Goal: Information Seeking & Learning: Check status

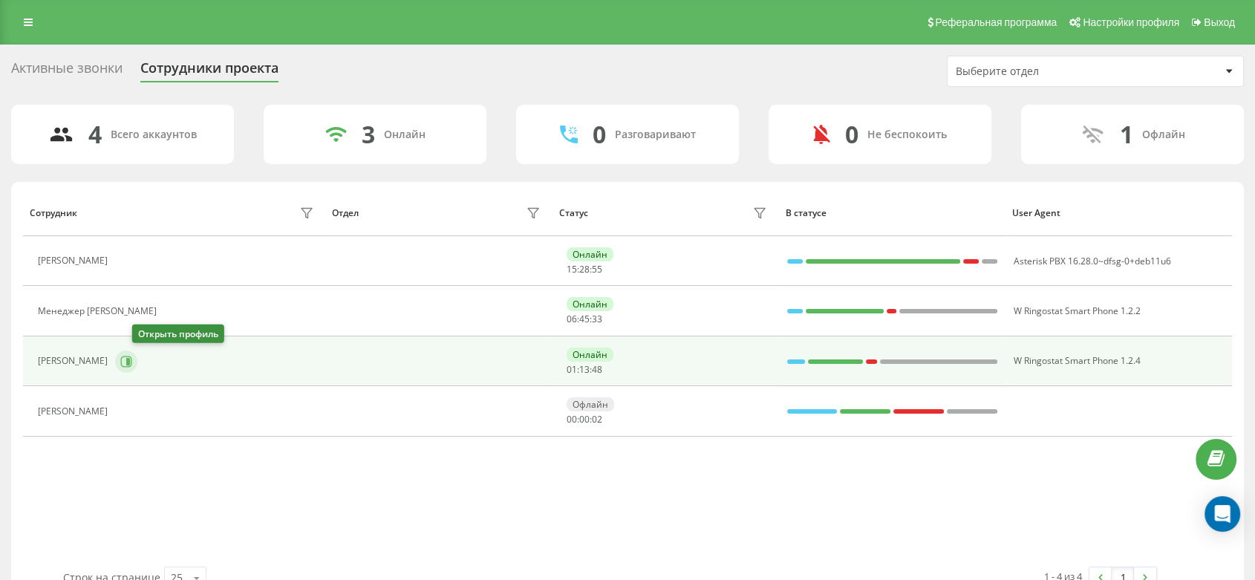
click at [132, 361] on icon at bounding box center [126, 362] width 12 height 12
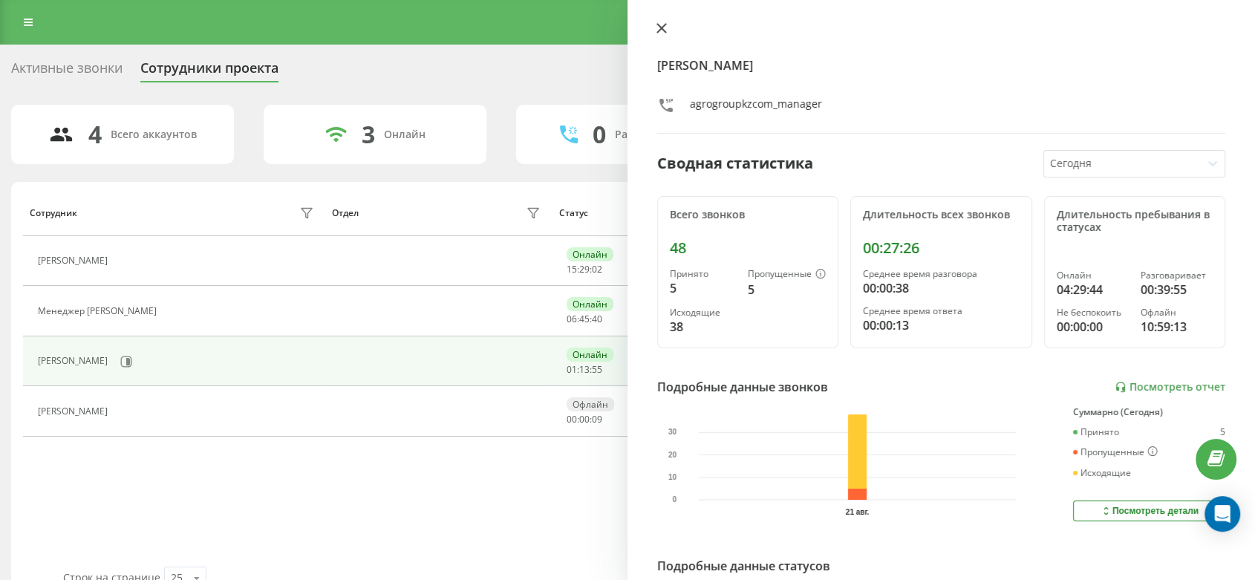
click at [660, 25] on icon at bounding box center [662, 28] width 10 height 10
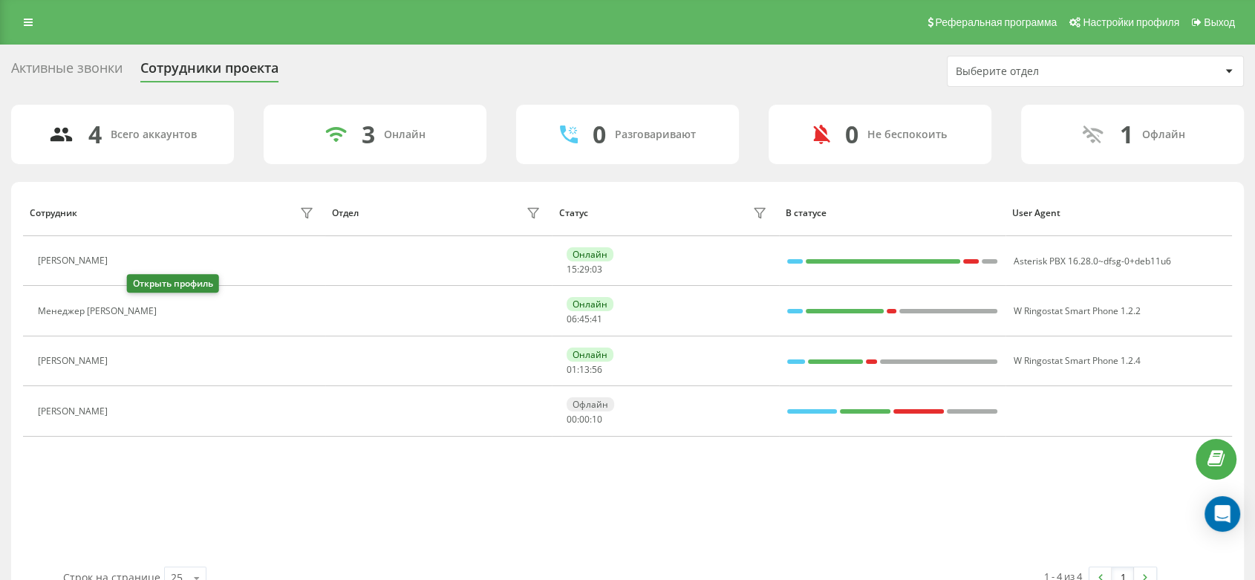
drag, startPoint x: 135, startPoint y: 309, endPoint x: 149, endPoint y: 283, distance: 29.2
click at [167, 308] on icon at bounding box center [173, 311] width 12 height 12
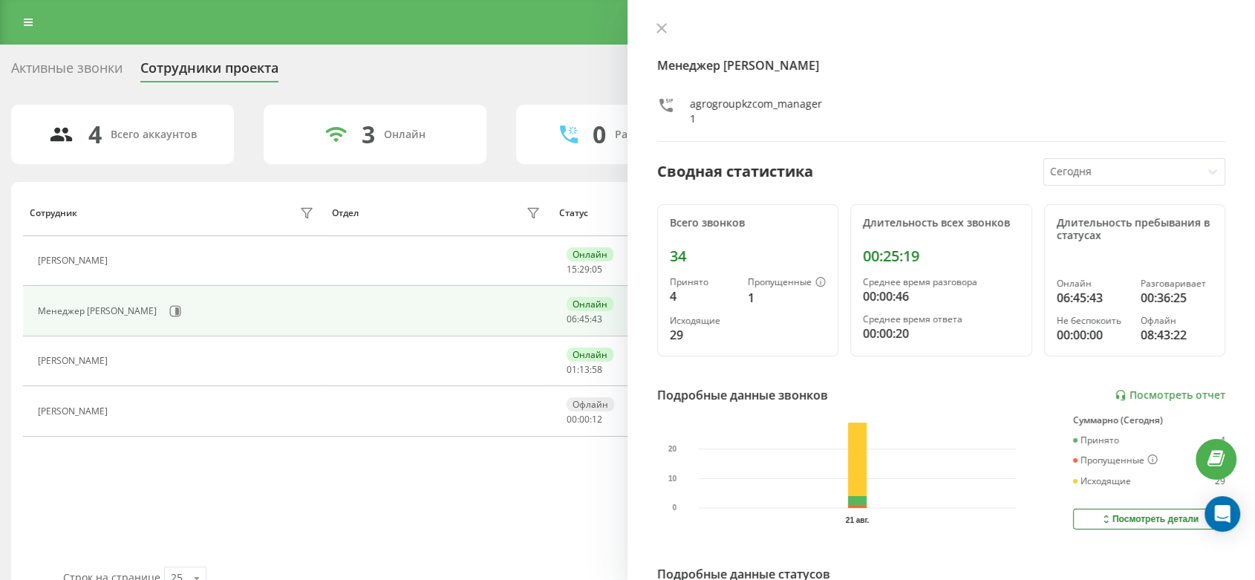
click at [658, 27] on icon at bounding box center [662, 28] width 10 height 10
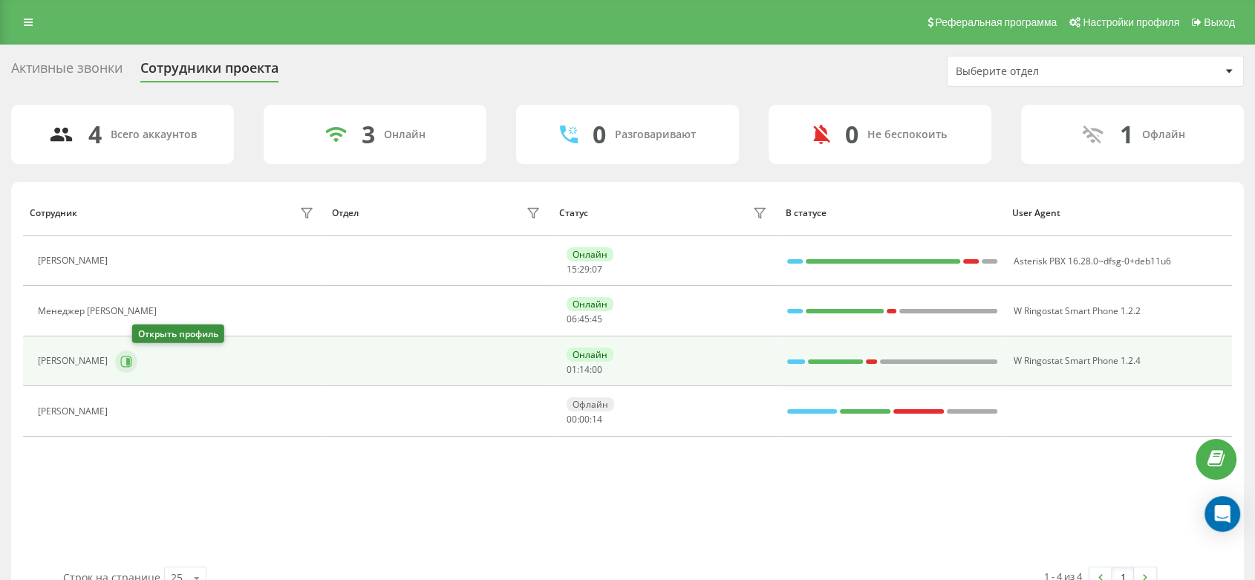
click at [130, 362] on icon at bounding box center [128, 360] width 4 height 7
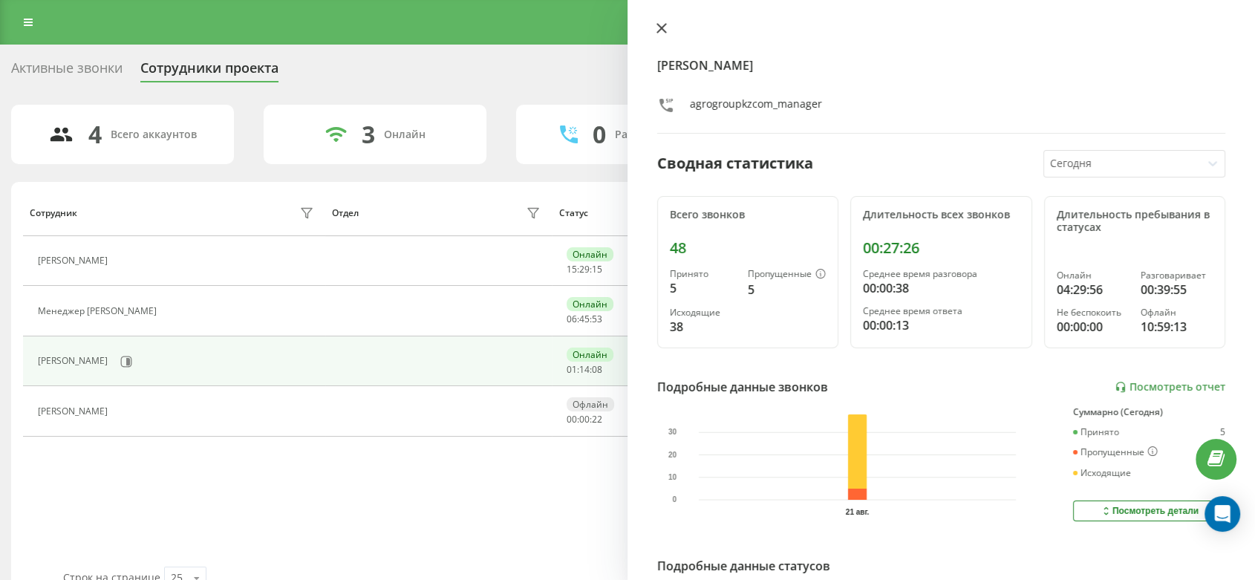
click at [664, 24] on icon at bounding box center [662, 28] width 10 height 10
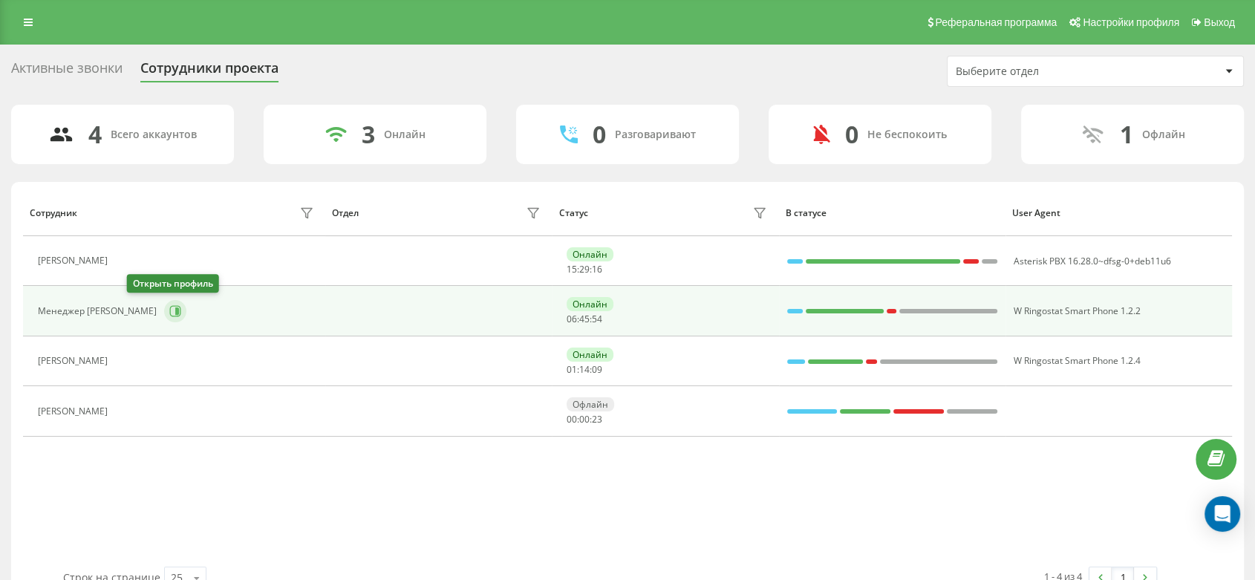
click at [175, 313] on icon at bounding box center [177, 310] width 4 height 7
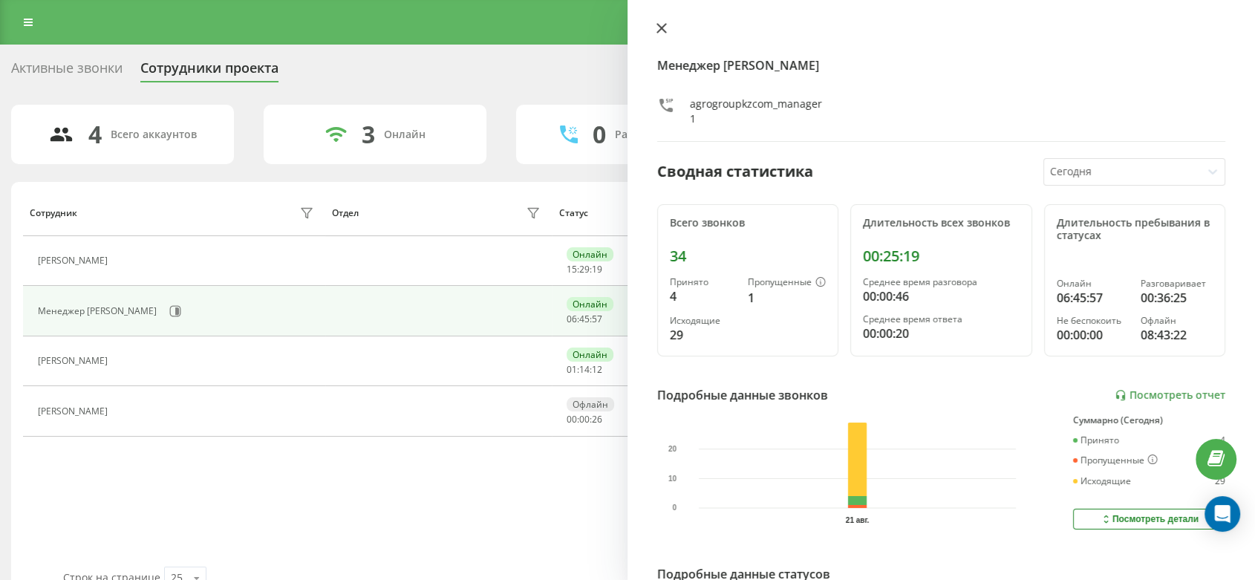
click at [660, 31] on icon at bounding box center [662, 28] width 10 height 10
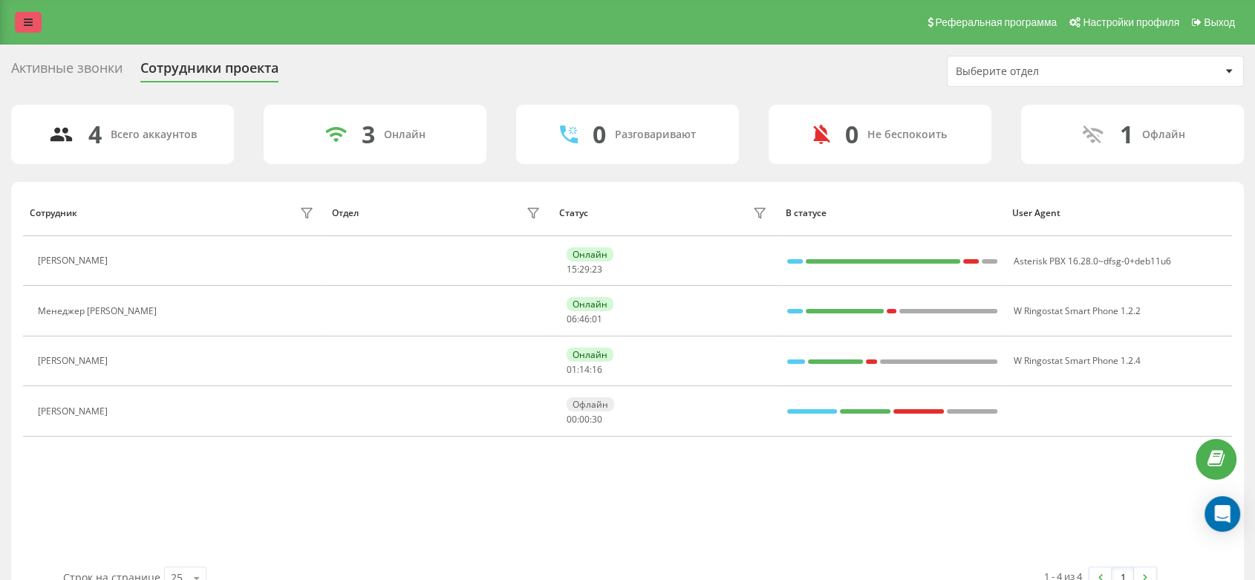
click at [33, 32] on link at bounding box center [28, 22] width 27 height 21
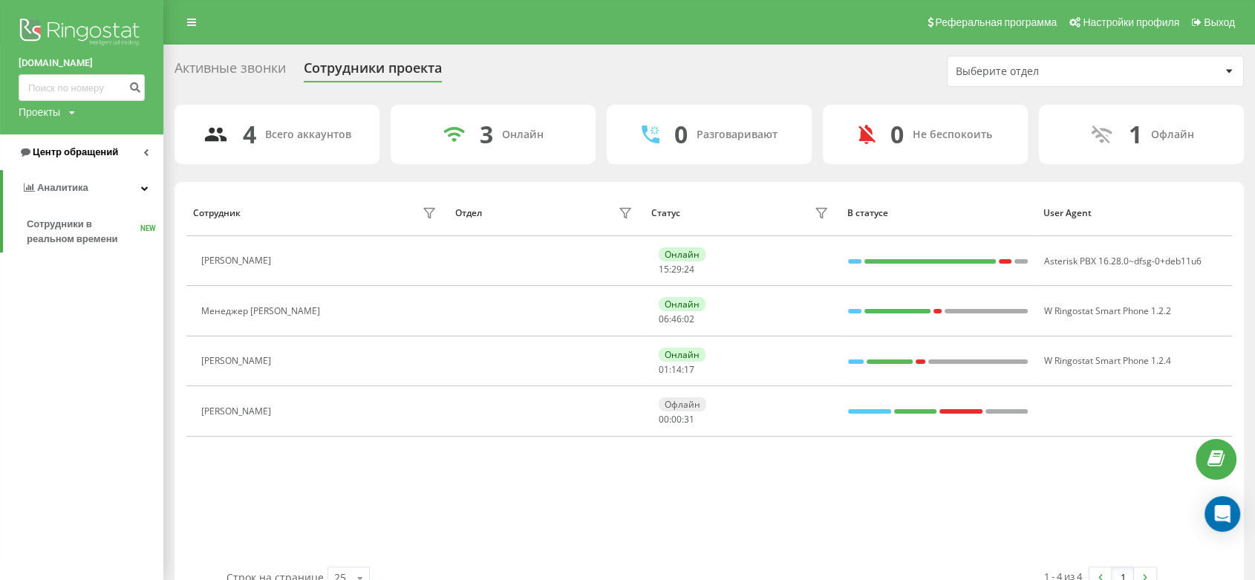
click at [75, 142] on link "Центр обращений" at bounding box center [81, 152] width 163 height 36
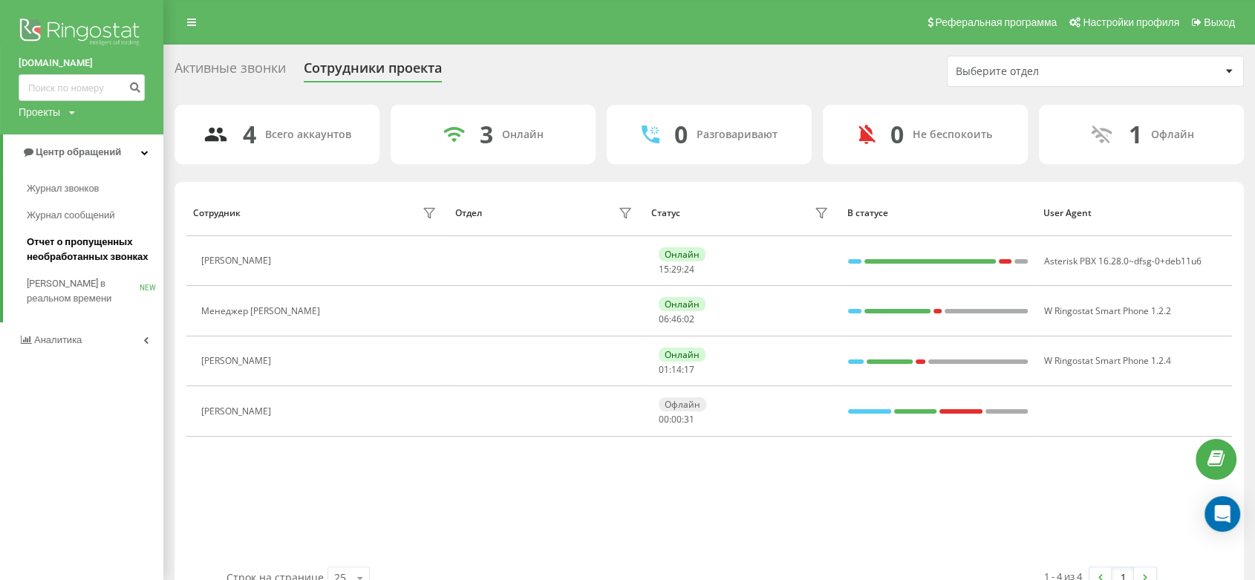
click at [85, 260] on span "Отчет о пропущенных необработанных звонках" at bounding box center [91, 250] width 129 height 30
